Goal: Task Accomplishment & Management: Use online tool/utility

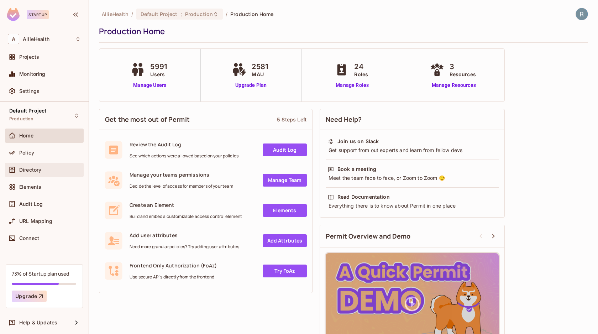
click at [52, 170] on div "Directory" at bounding box center [50, 170] width 62 height 6
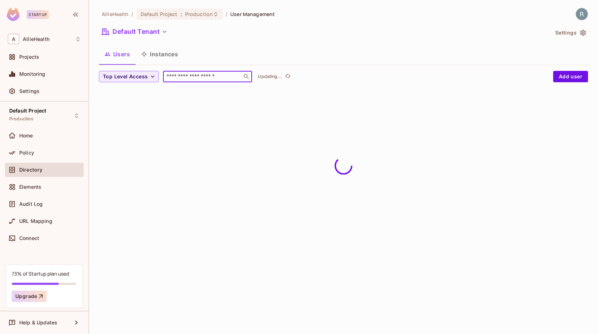
click at [189, 75] on input "text" at bounding box center [202, 76] width 75 height 7
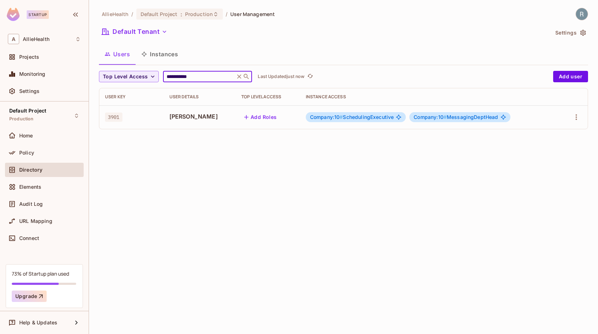
type input "**********"
click at [238, 160] on div "**********" at bounding box center [343, 167] width 509 height 334
